Goal: Task Accomplishment & Management: Use online tool/utility

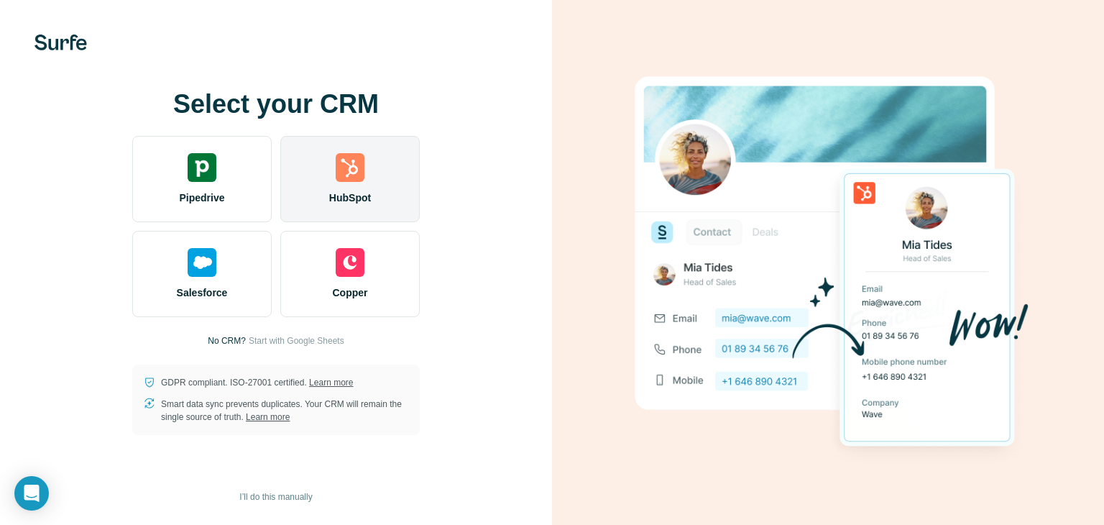
click at [333, 191] on span "HubSpot" at bounding box center [350, 198] width 42 height 14
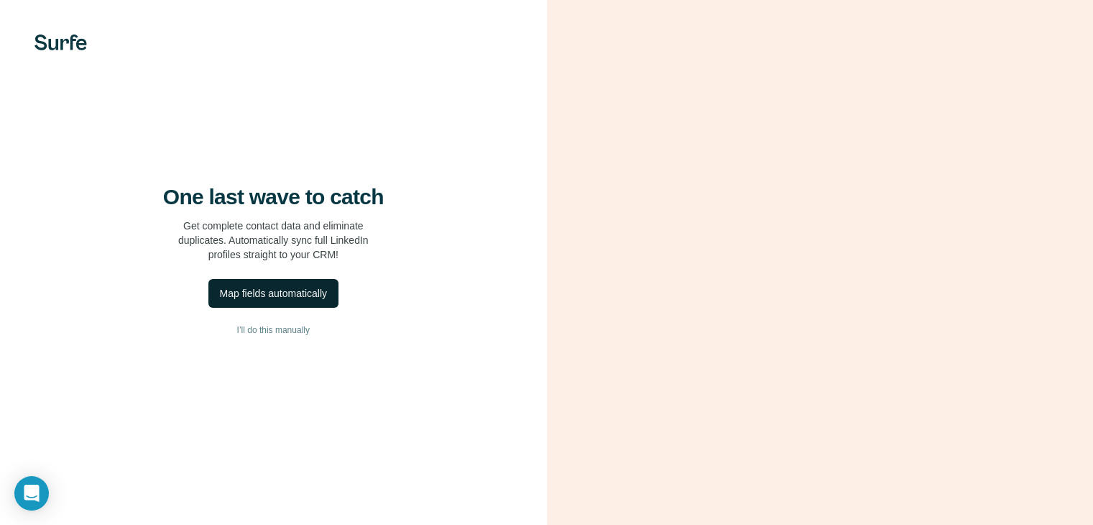
click at [250, 300] on div "Map fields automatically" at bounding box center [273, 293] width 107 height 14
